Goal: Register for event/course

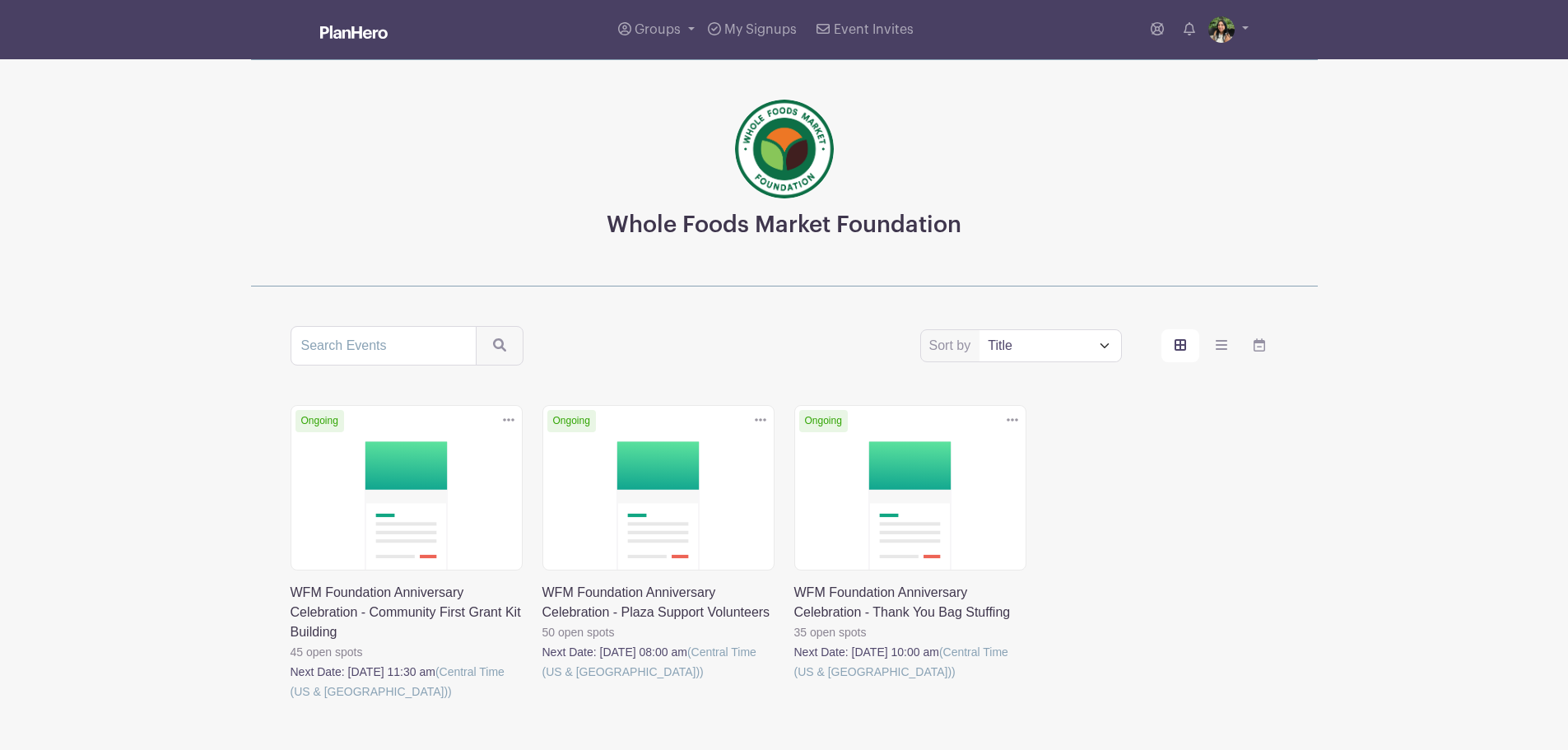
click at [291, 701] on link at bounding box center [291, 701] width 0 height 0
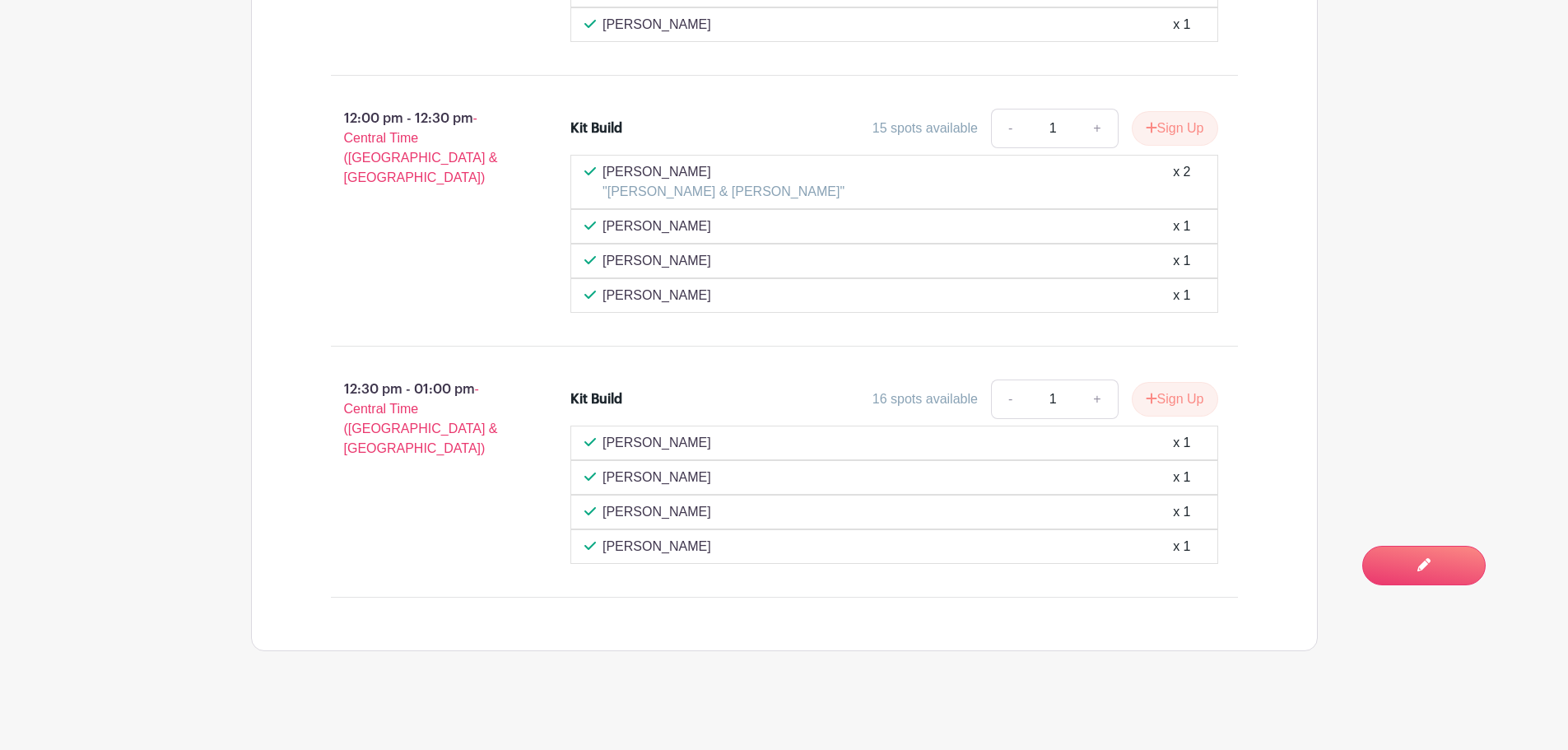
scroll to position [1393, 0]
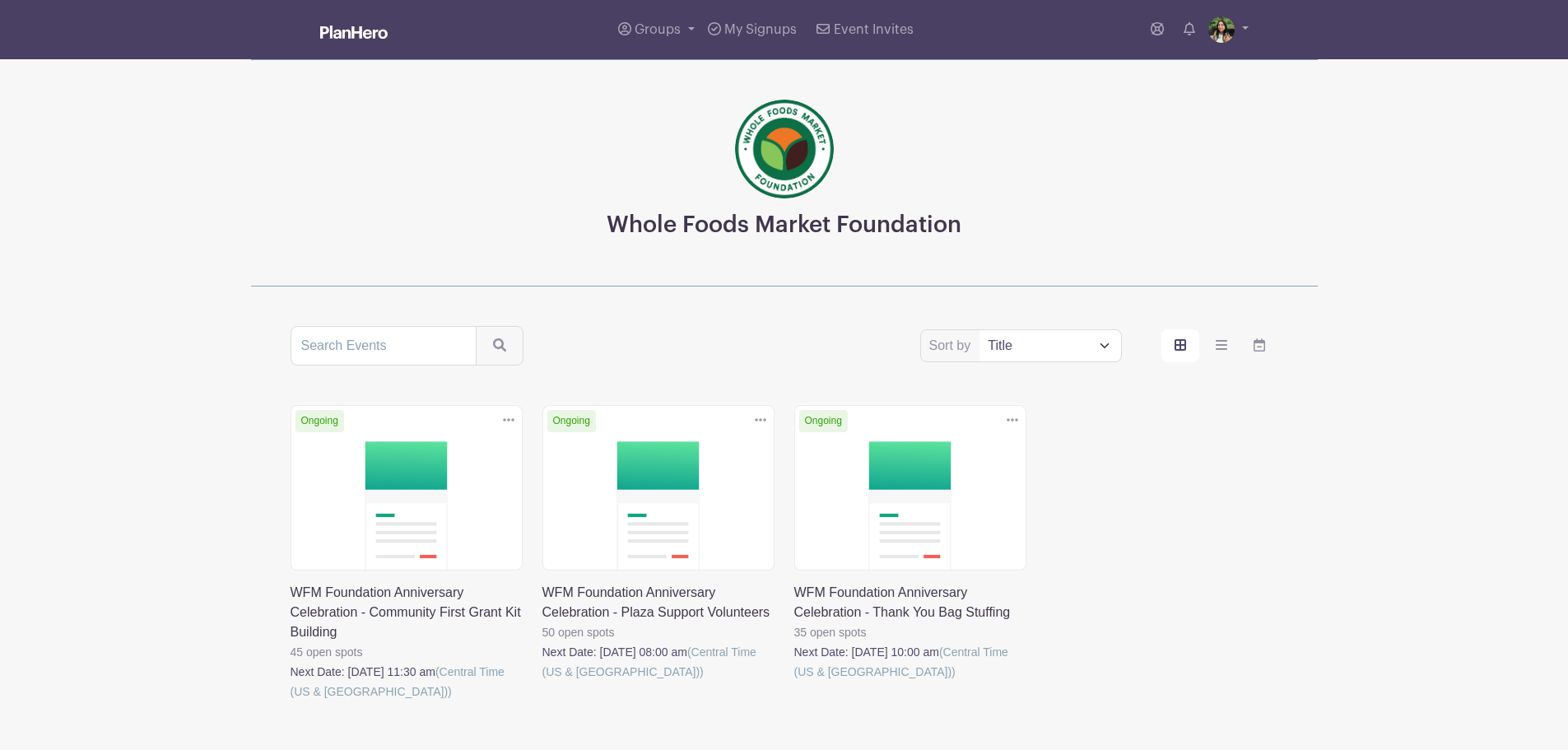
click at [291, 701] on link at bounding box center [291, 701] width 0 height 0
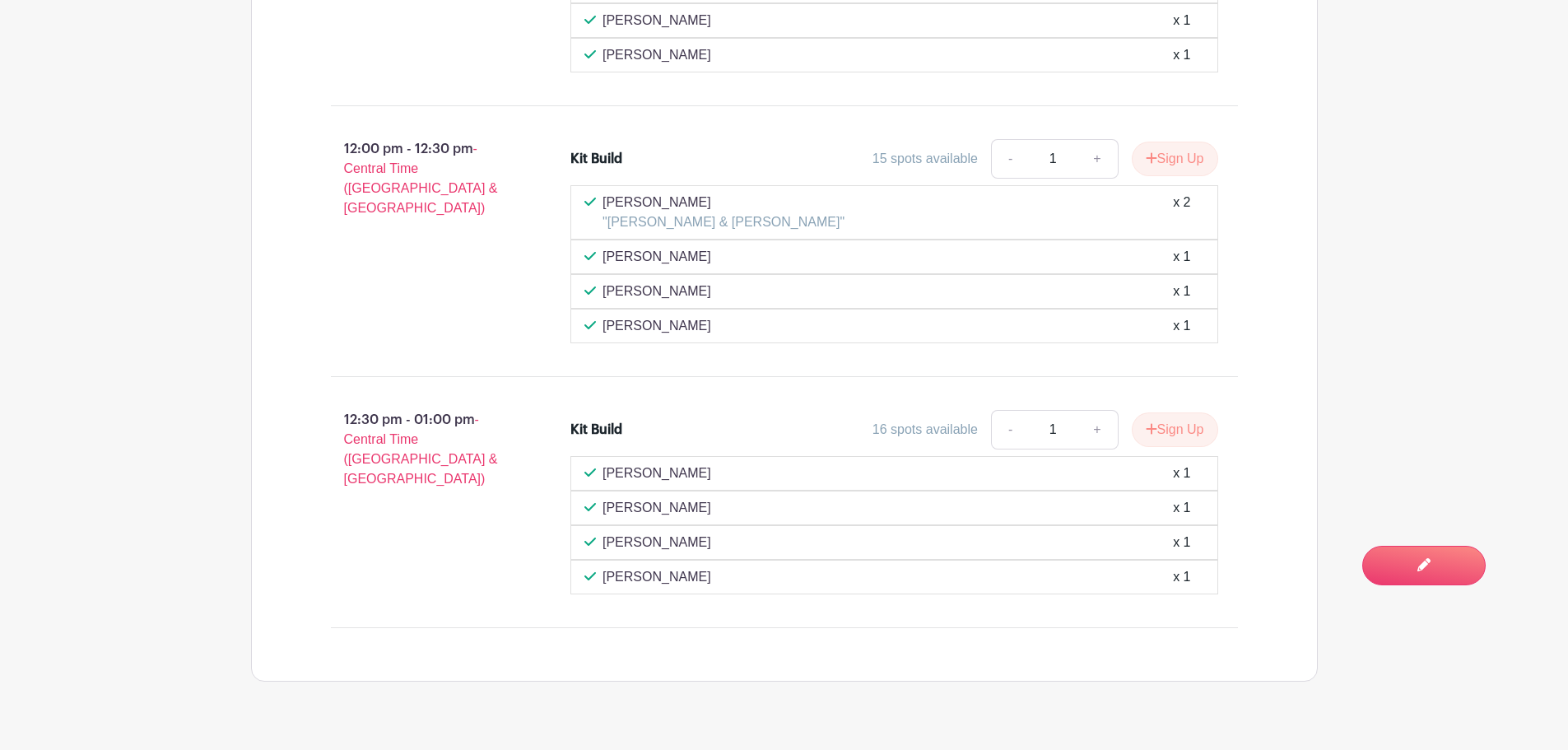
scroll to position [1393, 0]
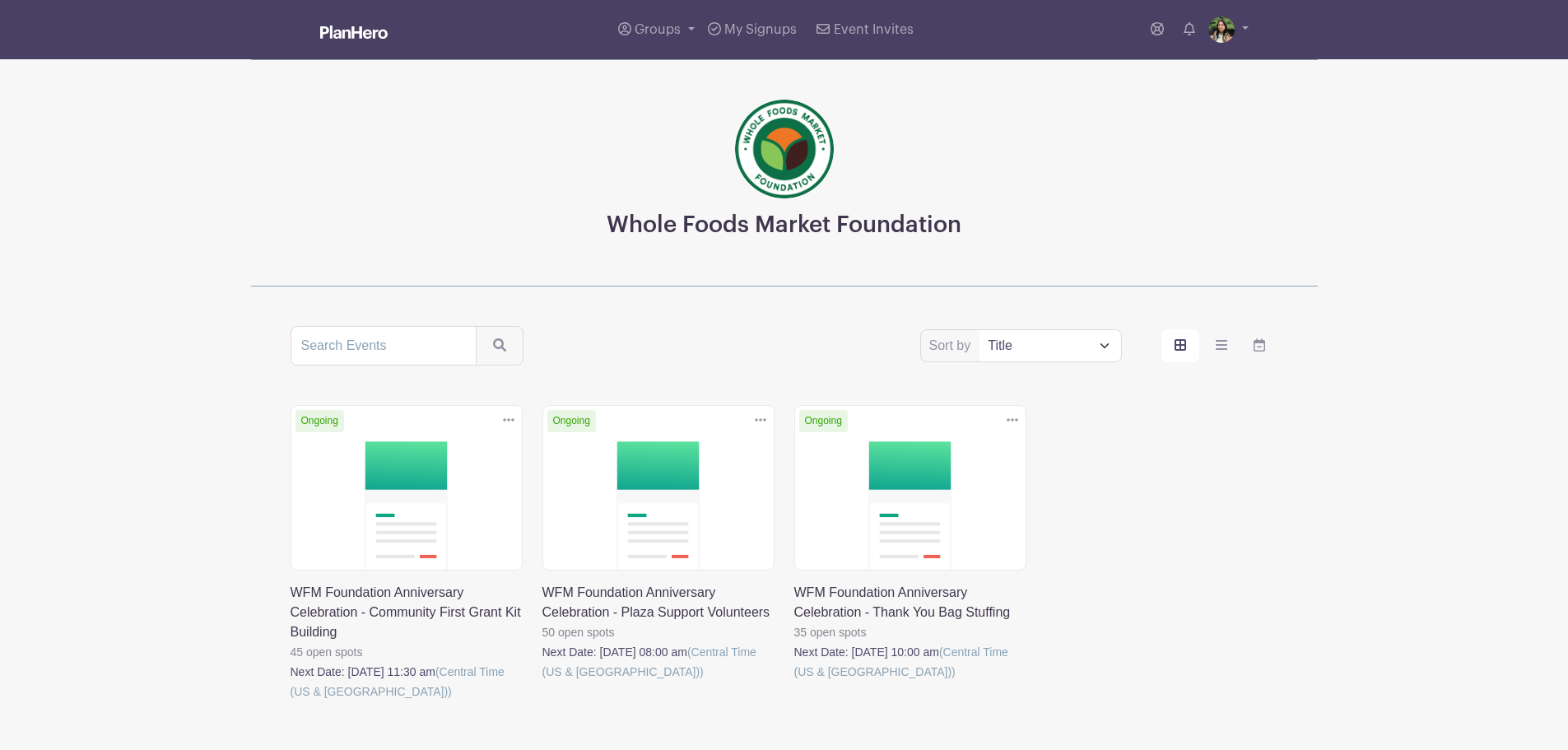
click at [794, 682] on link at bounding box center [794, 682] width 0 height 0
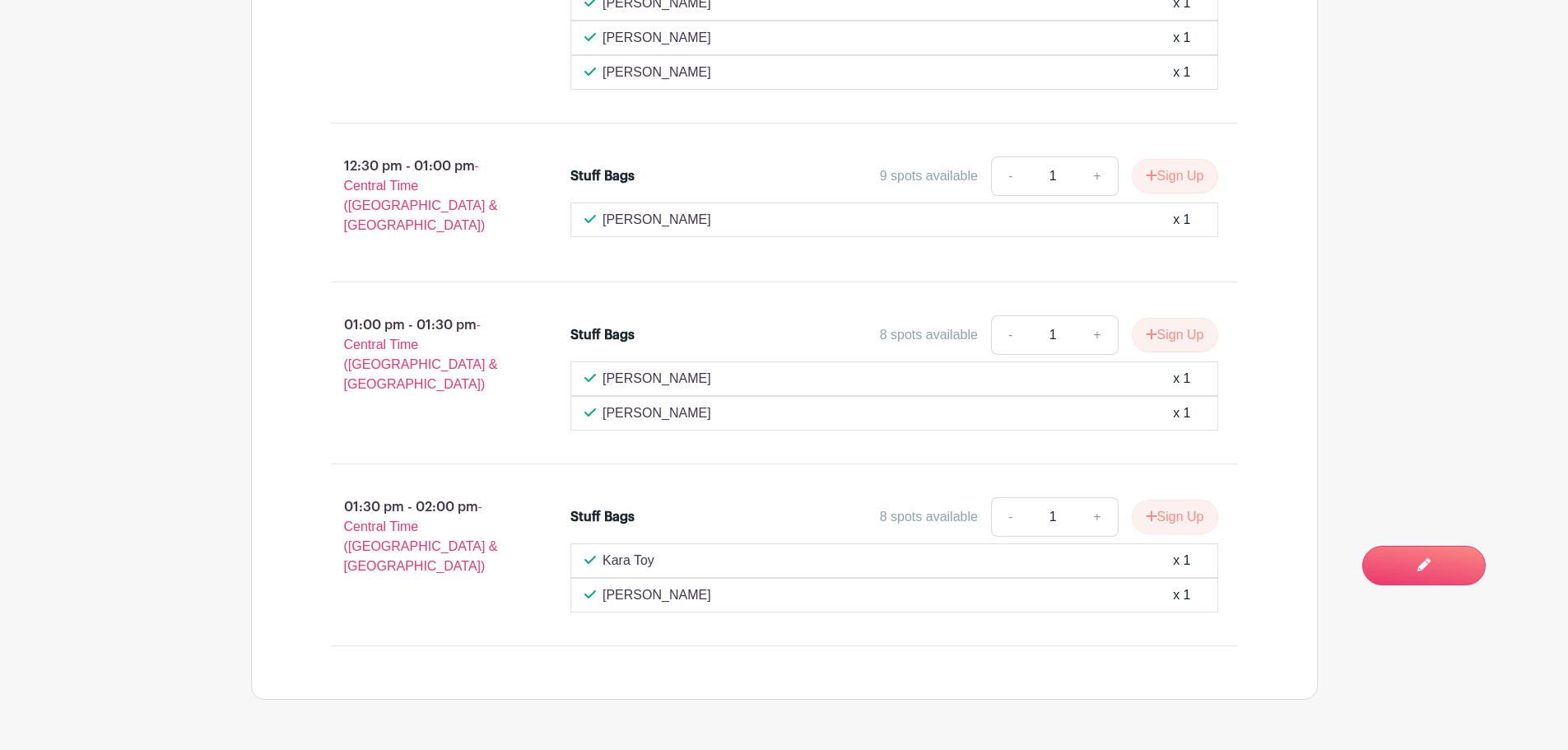
scroll to position [3004, 0]
